Goal: Task Accomplishment & Management: Manage account settings

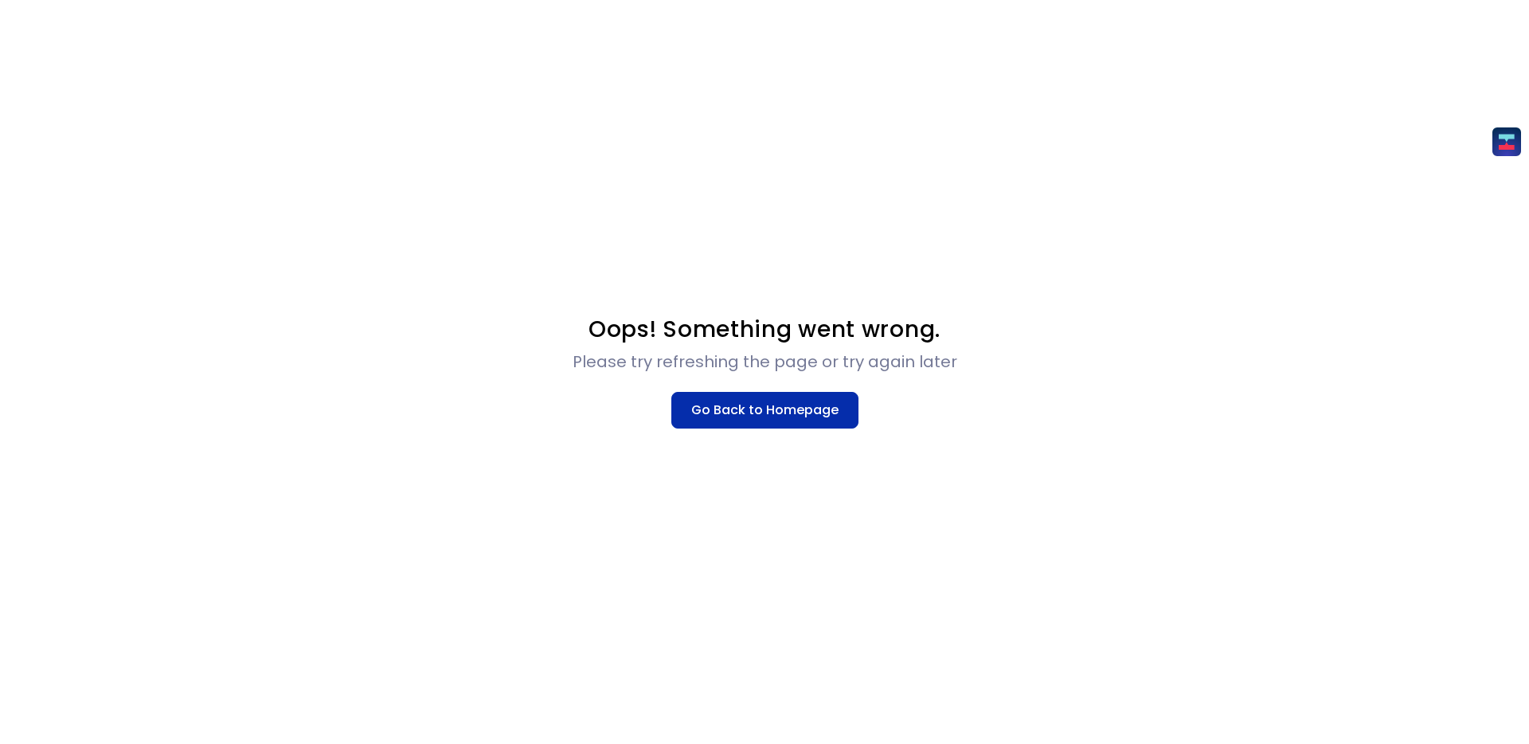
click at [783, 422] on button "Go Back to Homepage" at bounding box center [764, 410] width 187 height 37
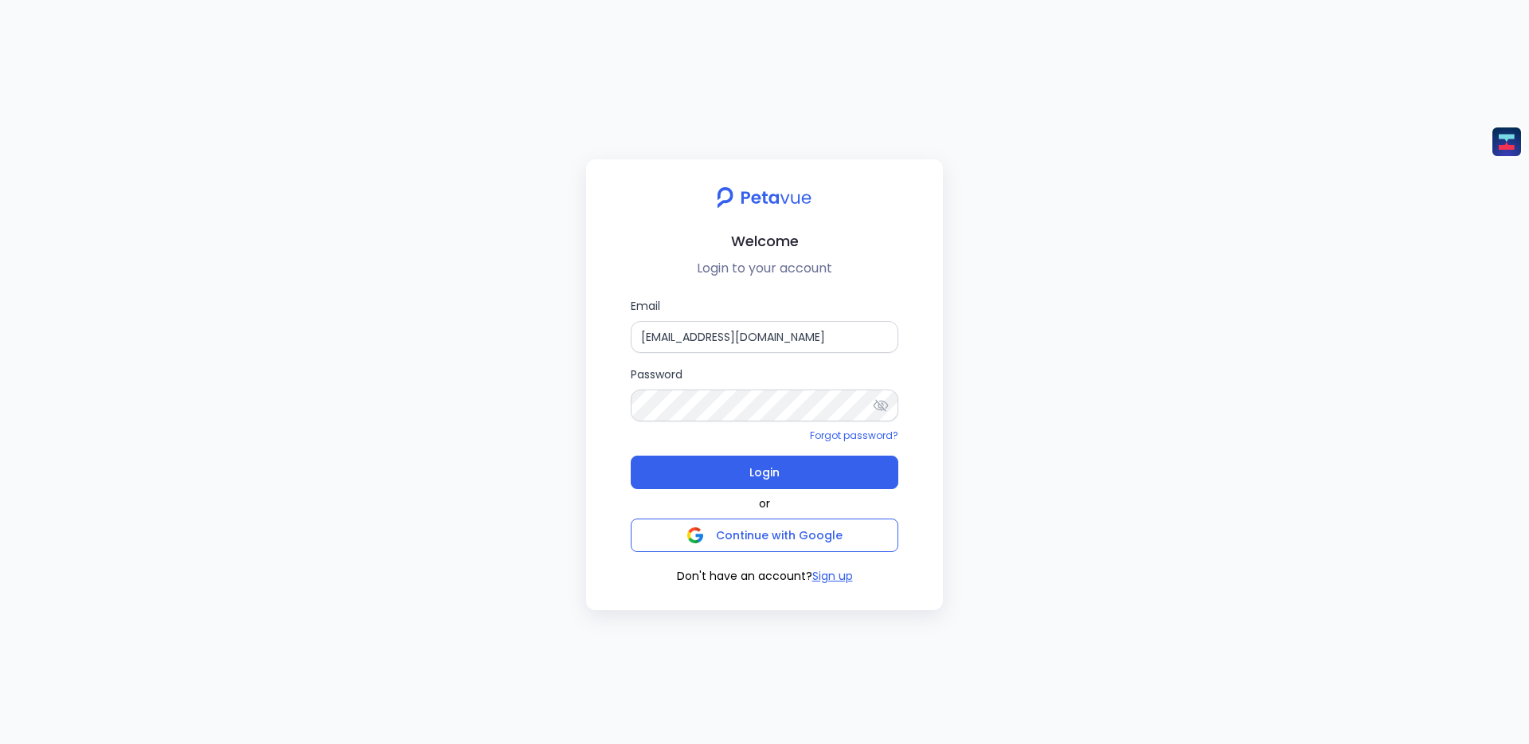
click at [1091, 356] on div "Welcome Login to your account Email [EMAIL_ADDRESS][DOMAIN_NAME] Password Forgo…" at bounding box center [764, 372] width 1529 height 744
click at [838, 523] on button "Continue with Google" at bounding box center [765, 534] width 268 height 33
click at [443, 474] on div "Welcome Login to your account Email [EMAIL_ADDRESS][DOMAIN_NAME] Password Forgo…" at bounding box center [764, 372] width 1529 height 744
click at [844, 339] on input "[EMAIL_ADDRESS][DOMAIN_NAME]" at bounding box center [765, 337] width 268 height 32
drag, startPoint x: 718, startPoint y: 334, endPoint x: 601, endPoint y: 334, distance: 117.0
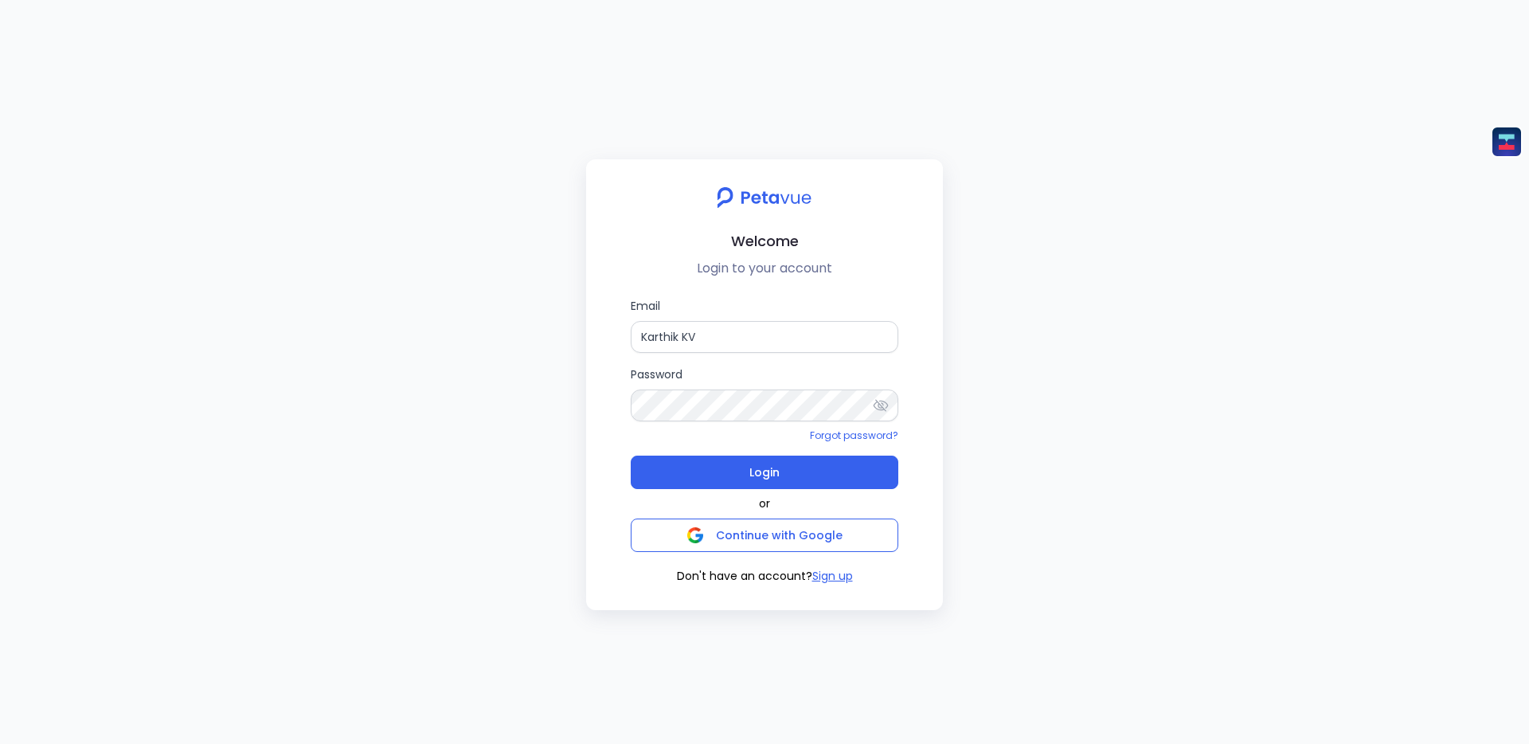
click at [601, 334] on div "Email Karthik KV Password Forgot password? Login or Continue with Google Don't …" at bounding box center [764, 440] width 331 height 287
click at [560, 383] on div "Welcome Login to your account Email karthik.kv@pathfactory.com Password Forgot …" at bounding box center [764, 372] width 1529 height 744
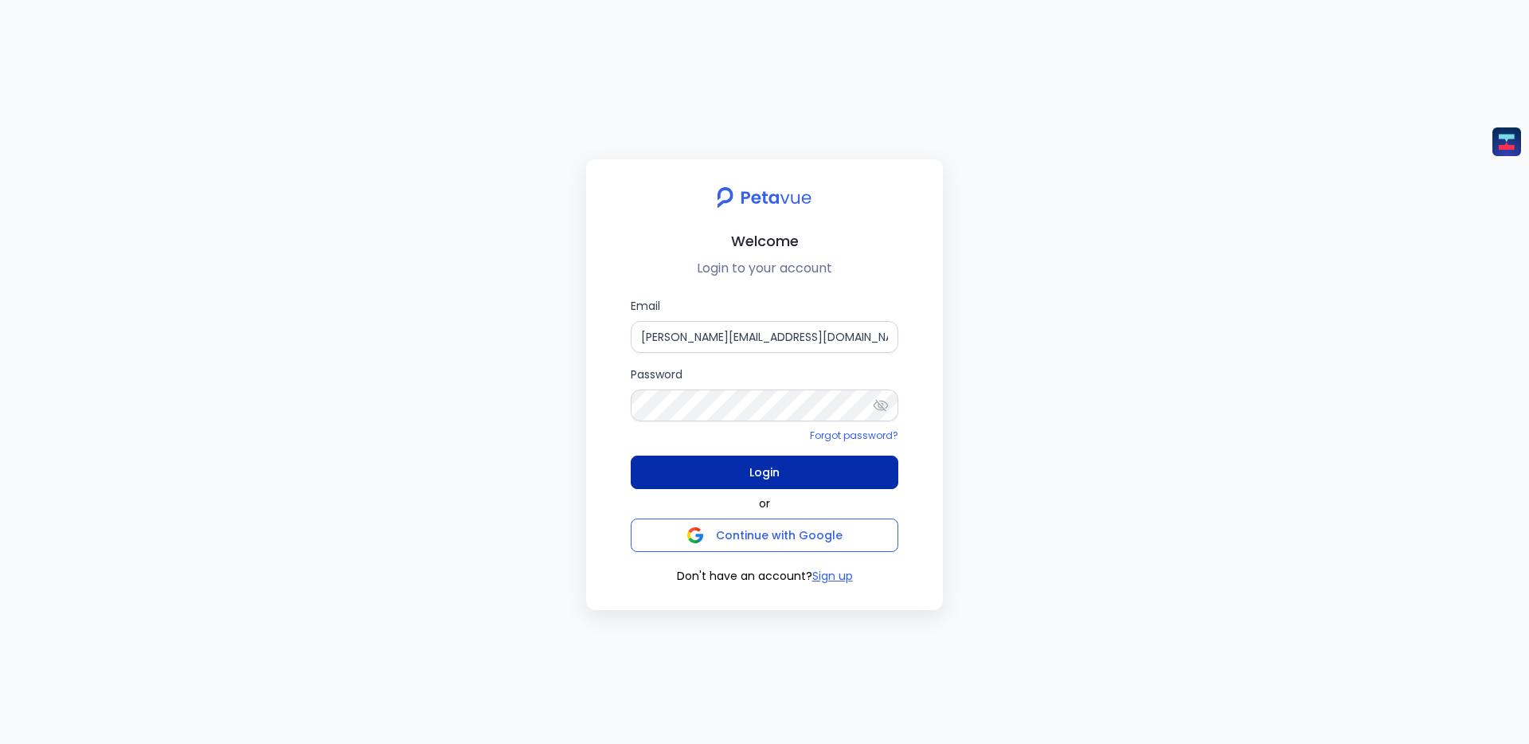
click at [748, 467] on button "Login" at bounding box center [765, 471] width 268 height 33
click at [768, 338] on input "karthik.kv@pathfactory.com" at bounding box center [765, 337] width 268 height 32
type input "Karthik KV"
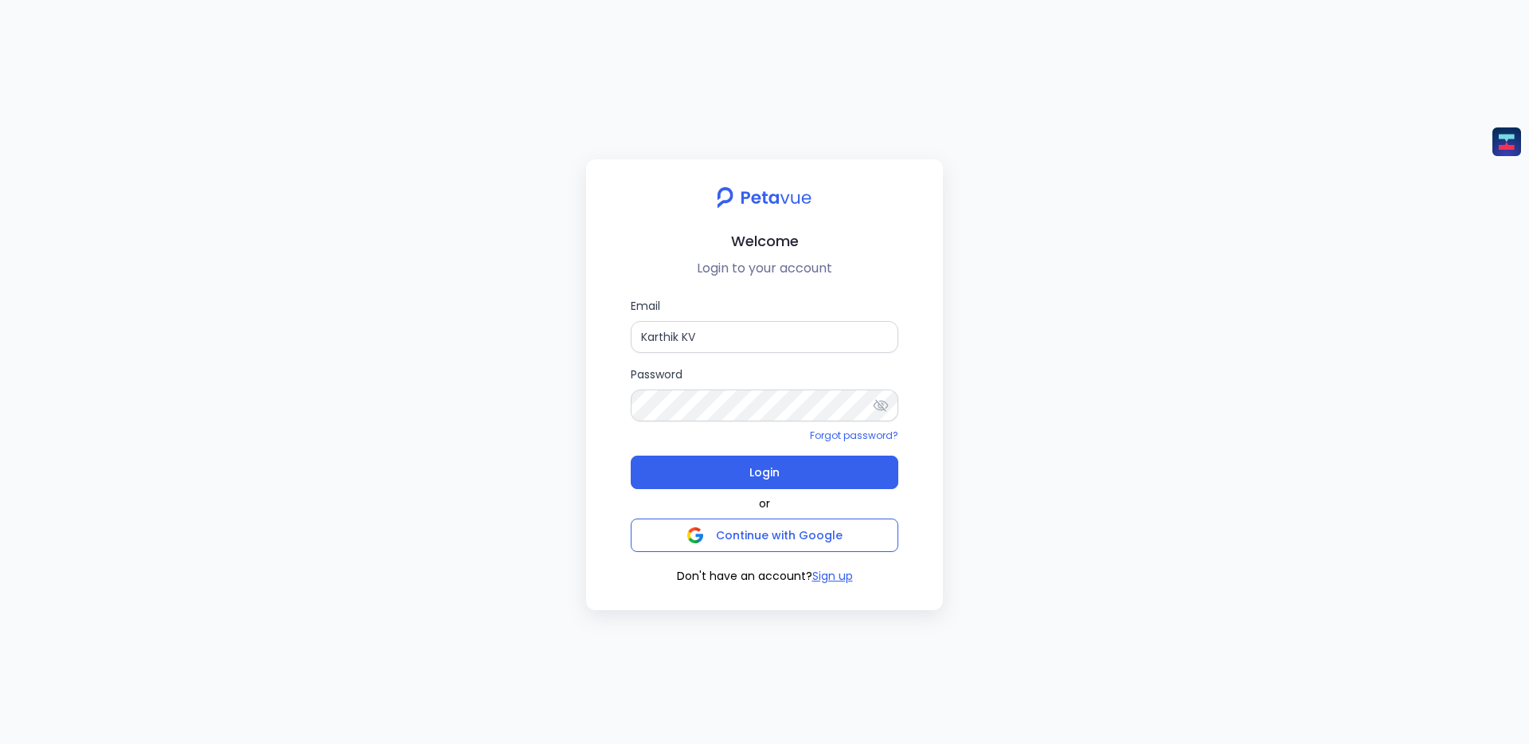
click at [996, 410] on div "Welcome Login to your account Email Karthik KV Password Forgot password? Login …" at bounding box center [764, 372] width 1529 height 744
click at [877, 405] on icon at bounding box center [880, 405] width 15 height 12
click at [877, 405] on icon at bounding box center [881, 405] width 16 height 16
click at [781, 337] on input "Karthik KV" at bounding box center [765, 337] width 268 height 32
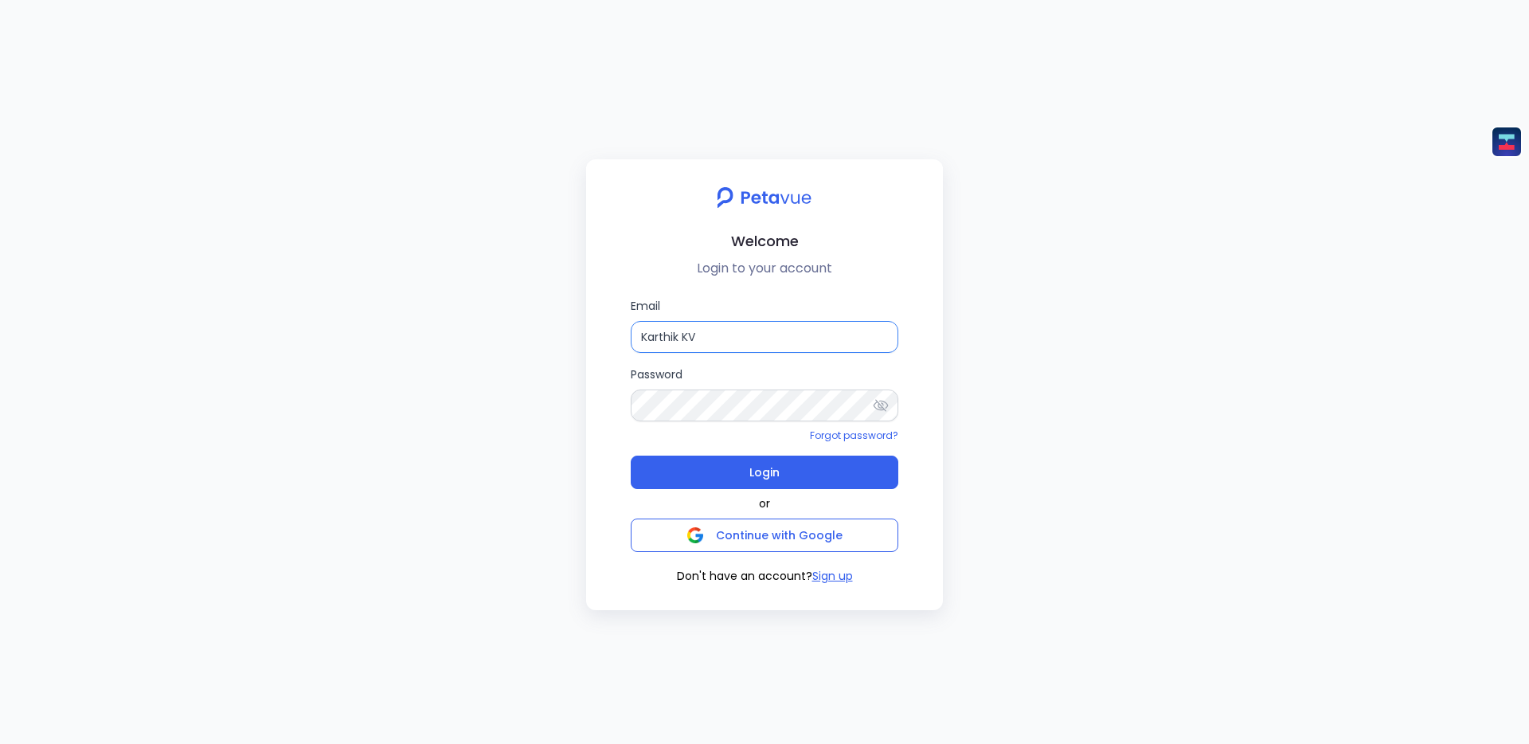
click at [781, 337] on input "Karthik KV" at bounding box center [765, 337] width 268 height 32
click at [782, 337] on input "Karthik KV" at bounding box center [765, 337] width 268 height 32
click at [1130, 325] on div "Welcome Login to your account Email Karthik KV Password Forgot password? Login …" at bounding box center [764, 372] width 1529 height 744
click at [866, 436] on link "Forgot password?" at bounding box center [854, 435] width 88 height 14
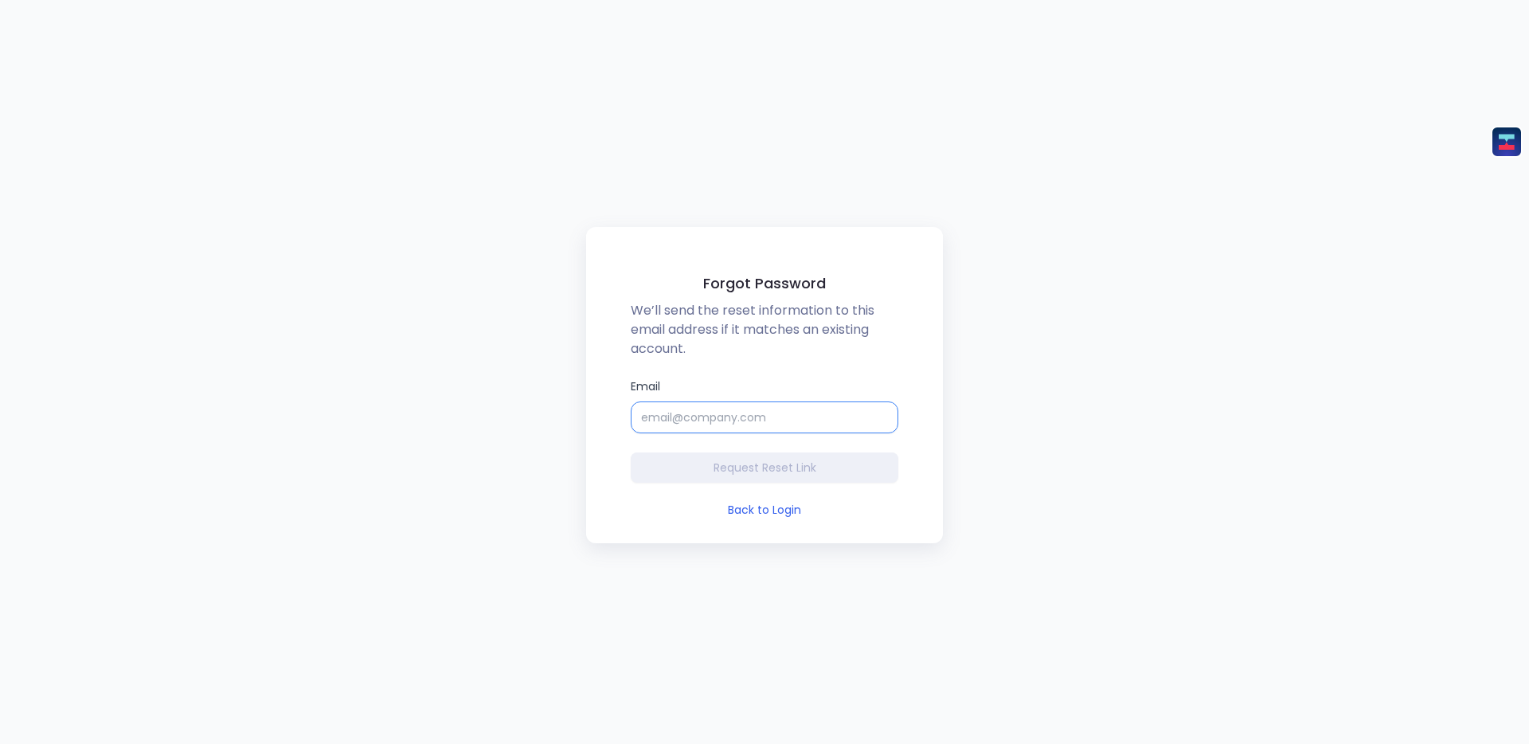
click at [755, 416] on input "Email" at bounding box center [765, 417] width 268 height 32
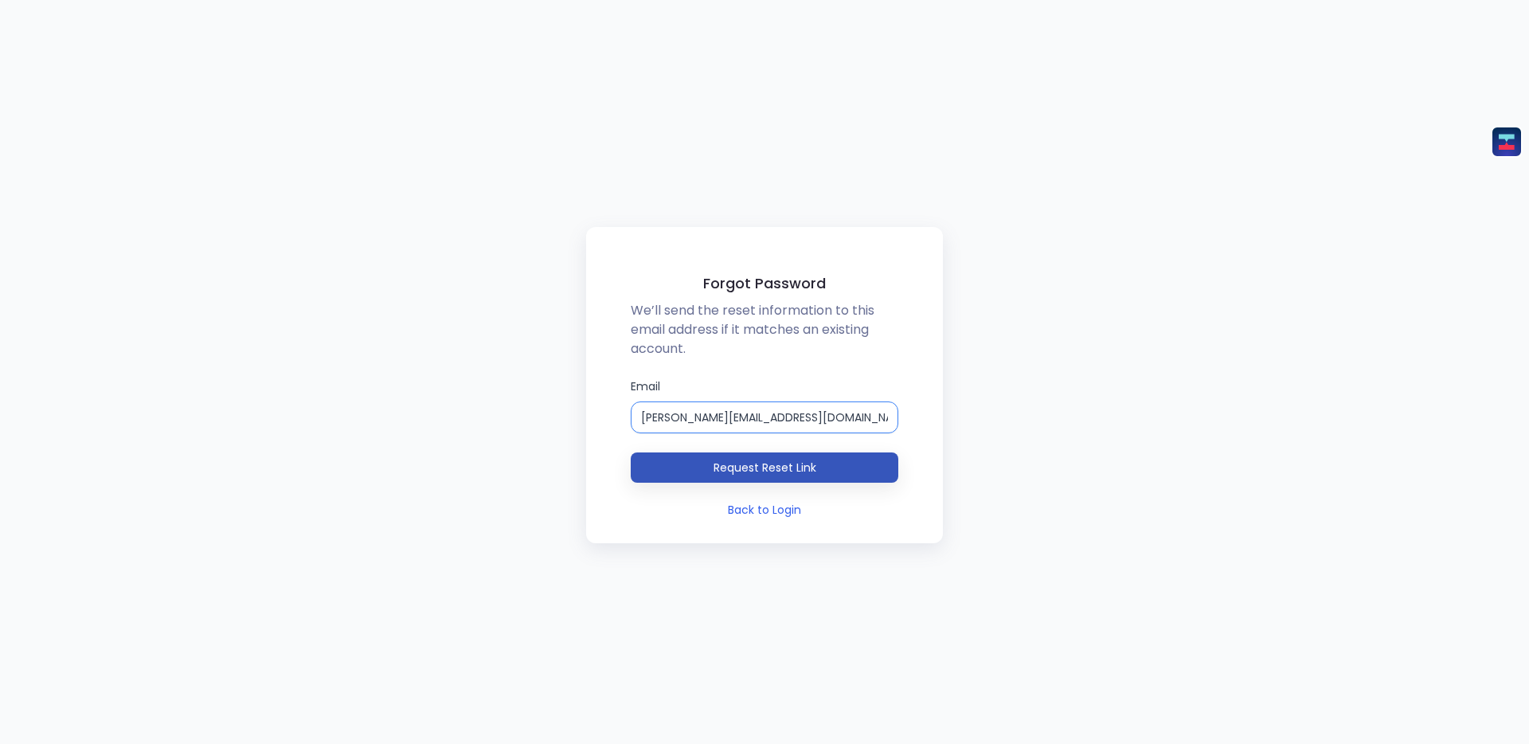
type input "karthik.kv@pathfactory.com"
click at [732, 473] on span "Request Reset Link" at bounding box center [764, 467] width 103 height 16
click at [507, 387] on div "Forgot Password We’ll send the reset information to this email address if it ma…" at bounding box center [764, 372] width 1529 height 744
click at [536, 375] on div "Forgot Password We’ll send the reset information to this email address if it ma…" at bounding box center [764, 372] width 1529 height 744
